Goal: Information Seeking & Learning: Learn about a topic

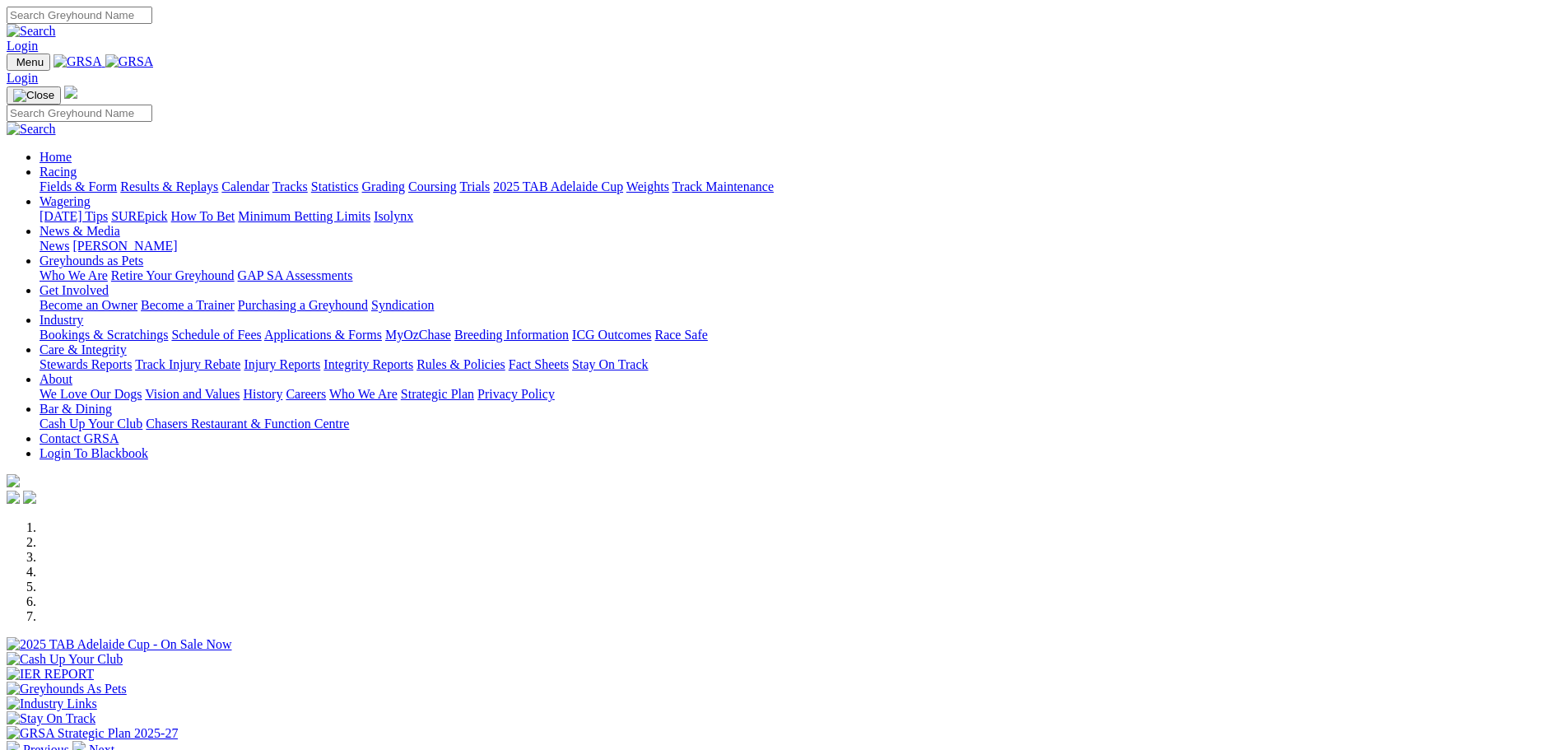
click at [69, 239] on link "News" at bounding box center [55, 246] width 29 height 14
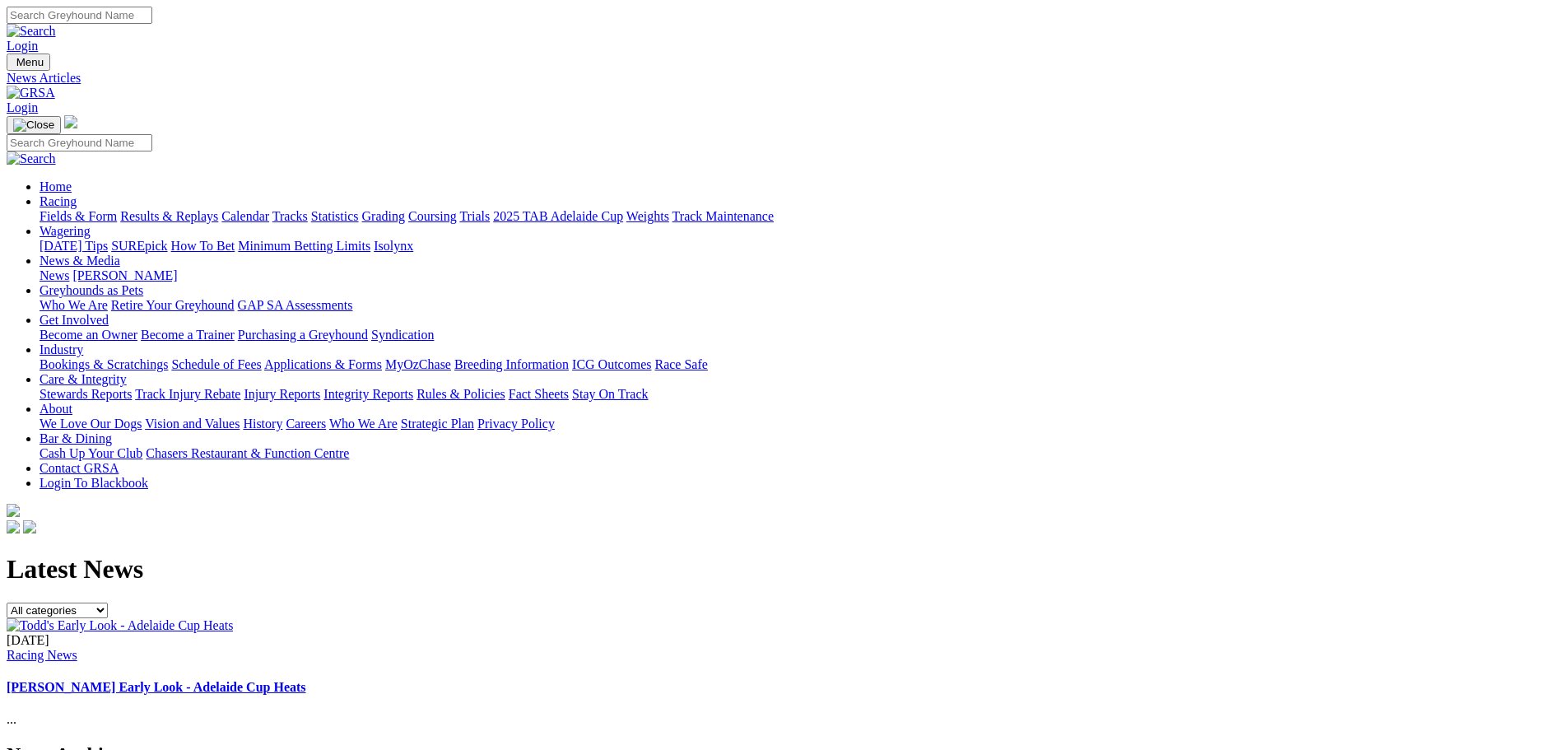
click at [623, 210] on link "2025 TAB Adelaide Cup" at bounding box center [558, 217] width 130 height 14
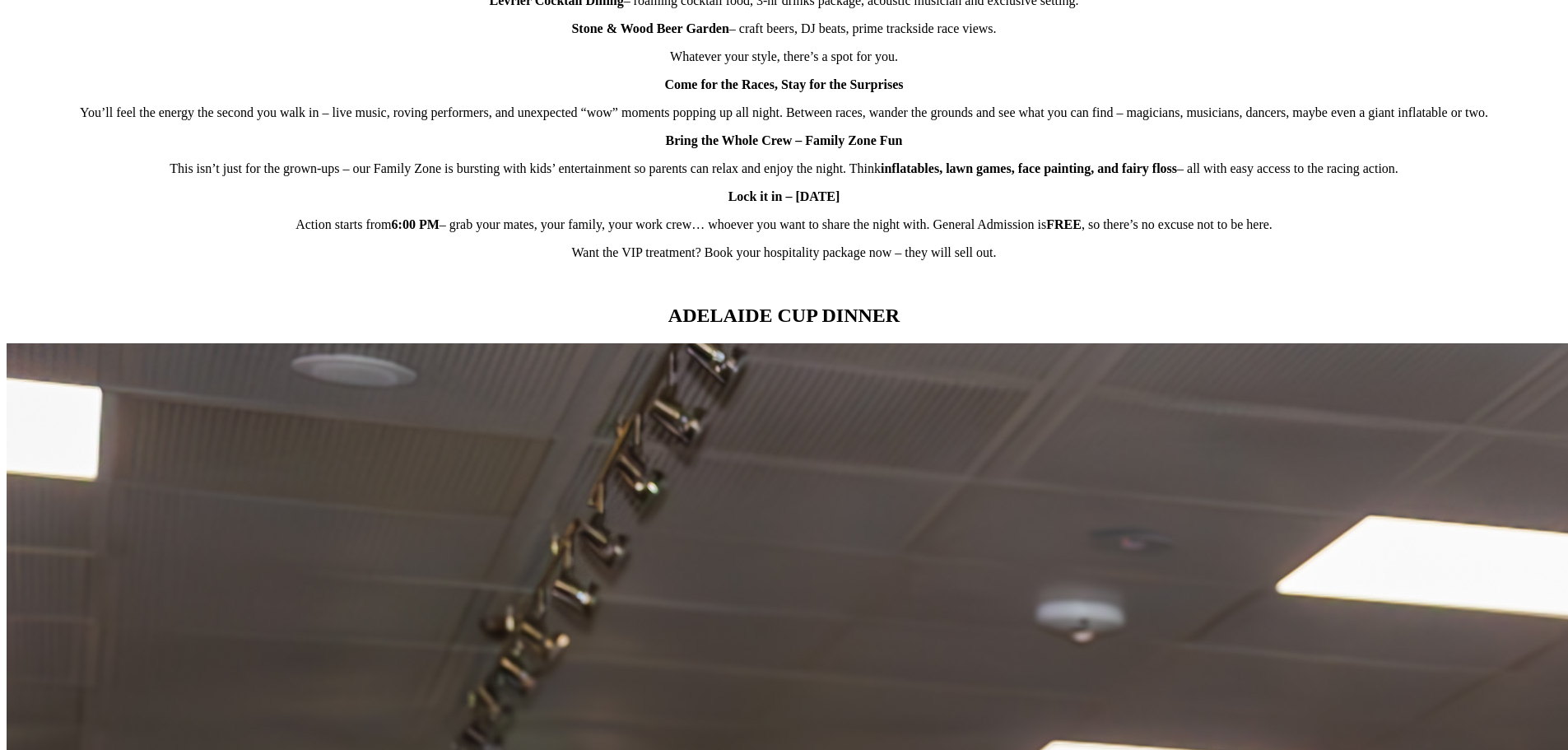
scroll to position [1483, 0]
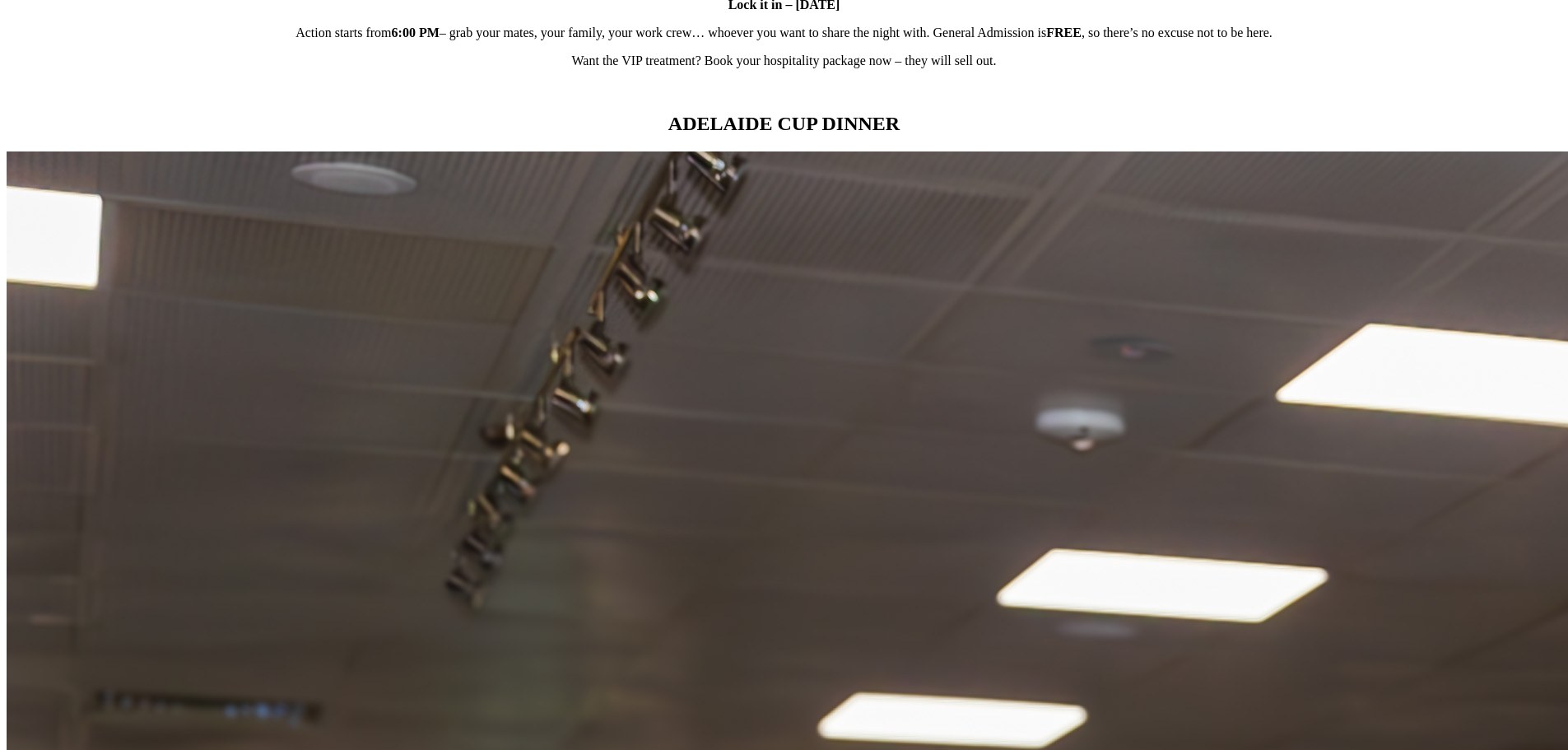
scroll to position [1483, 0]
